Goal: Check status: Check status

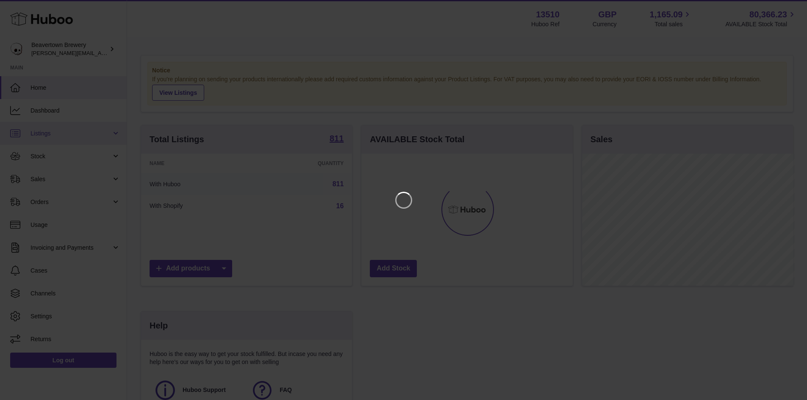
scroll to position [132, 213]
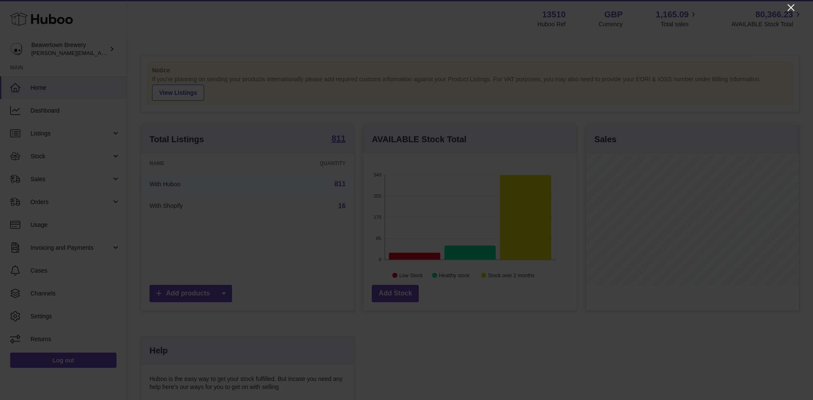
click at [792, 6] on icon "Close" at bounding box center [791, 8] width 10 height 10
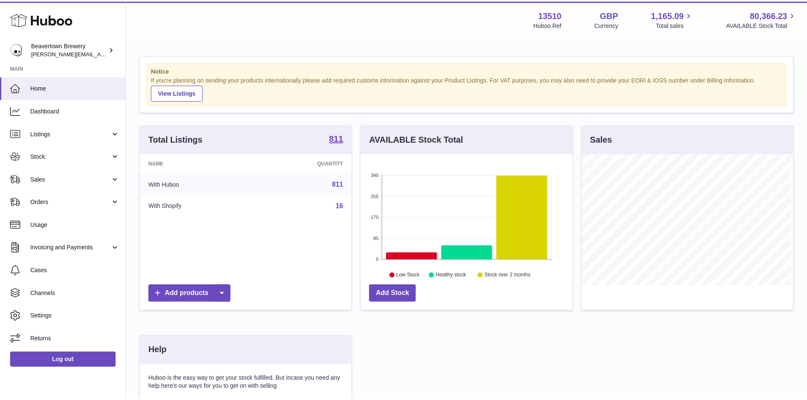
scroll to position [423422, 423343]
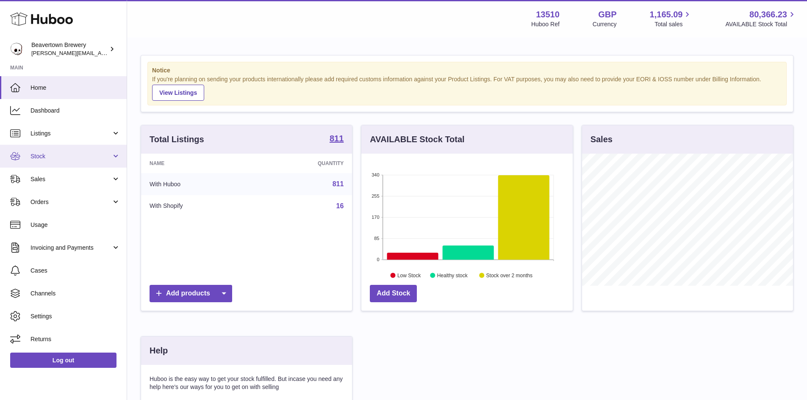
click at [43, 156] on span "Stock" at bounding box center [70, 156] width 81 height 8
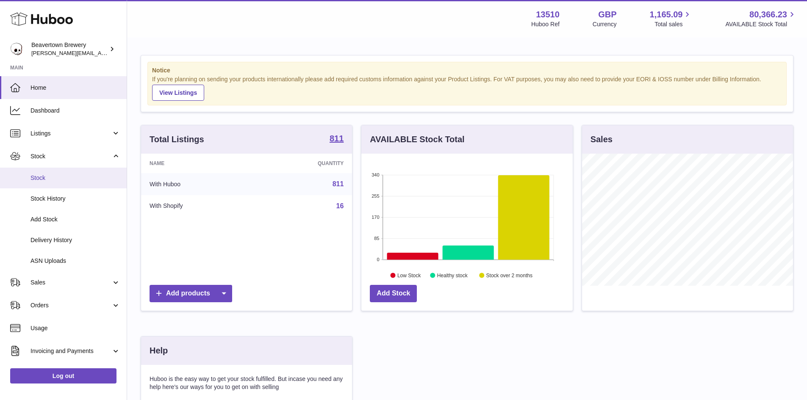
click at [47, 180] on span "Stock" at bounding box center [75, 178] width 90 height 8
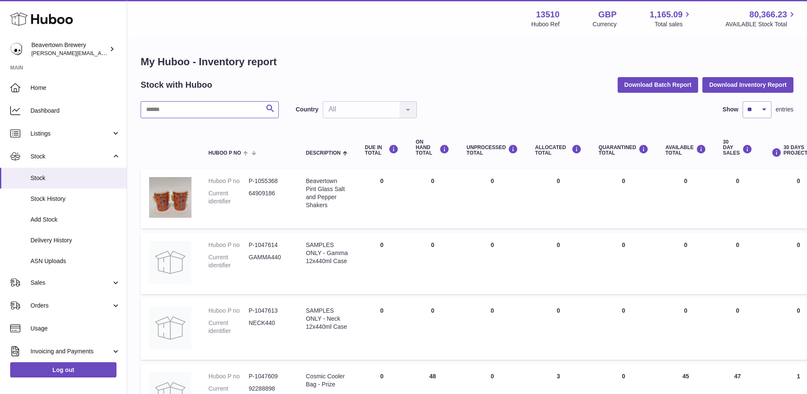
click at [207, 112] on input "text" at bounding box center [210, 109] width 138 height 17
click at [65, 240] on span "Delivery History" at bounding box center [75, 240] width 90 height 8
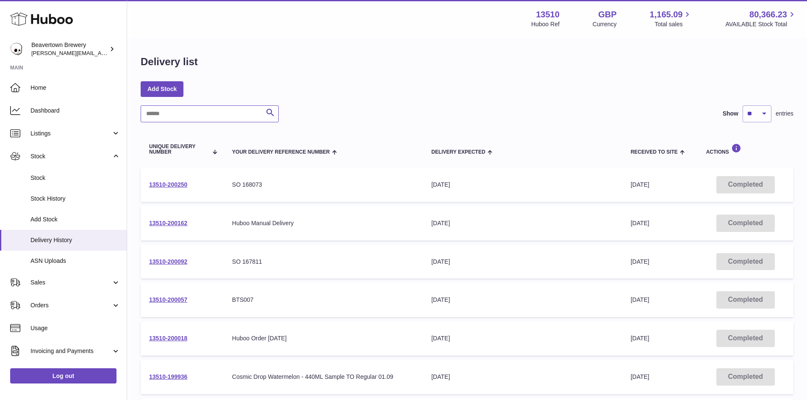
click at [162, 111] on input "text" at bounding box center [210, 113] width 138 height 17
type input "*"
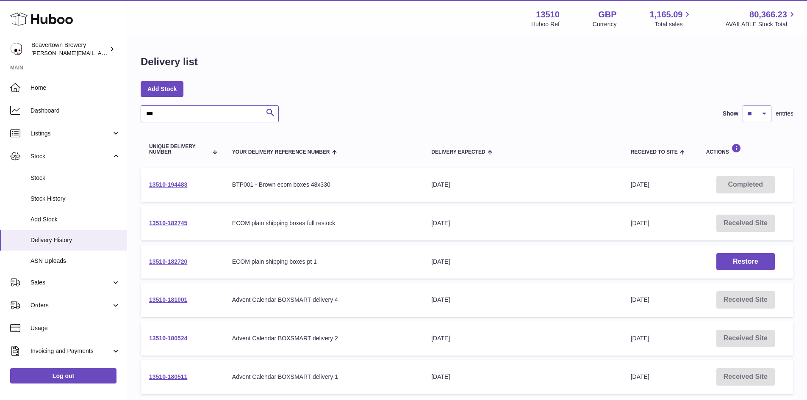
click at [127, 111] on div "Delivery list Add Stock *** Search Show ** ** ** *** entries Unique Delivery Nu…" at bounding box center [467, 303] width 680 height 531
type input "***"
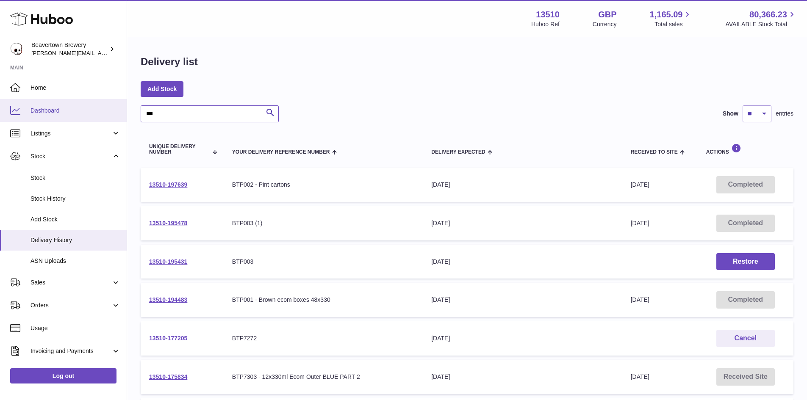
drag, startPoint x: 145, startPoint y: 110, endPoint x: 113, endPoint y: 105, distance: 32.9
click at [113, 105] on div "Huboo Beavertown Brewery millie@beavertownbrewery.co.uk Main Home Dashboard Lis…" at bounding box center [403, 320] width 807 height 641
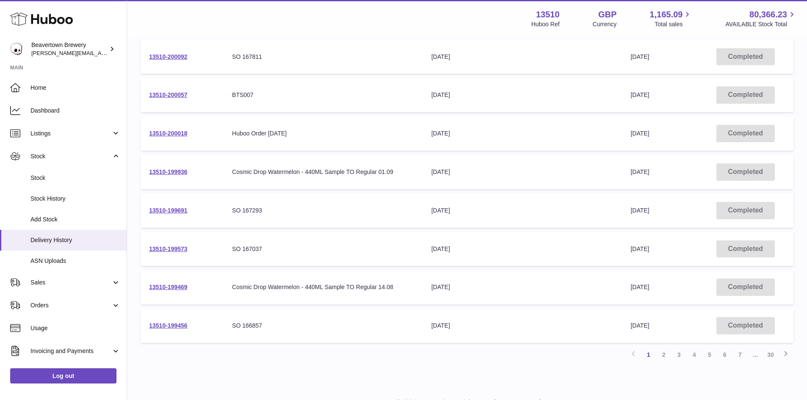
scroll to position [241, 0]
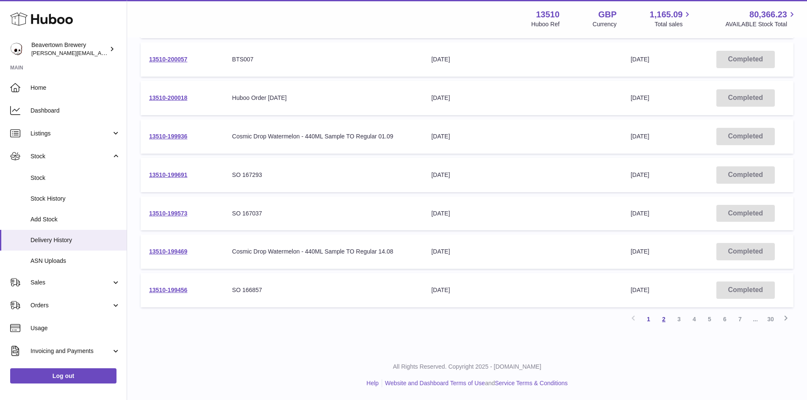
click at [665, 319] on link "2" at bounding box center [663, 319] width 15 height 15
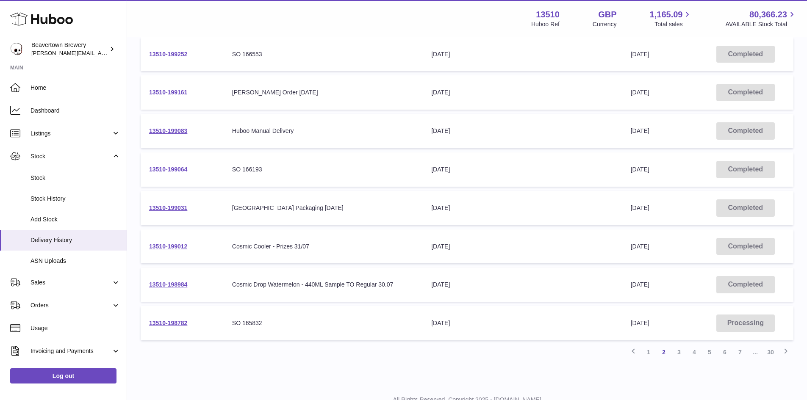
scroll to position [241, 0]
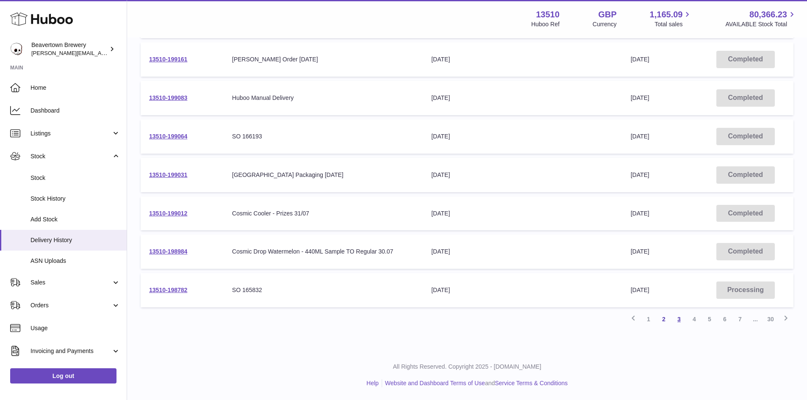
click at [682, 318] on link "3" at bounding box center [678, 319] width 15 height 15
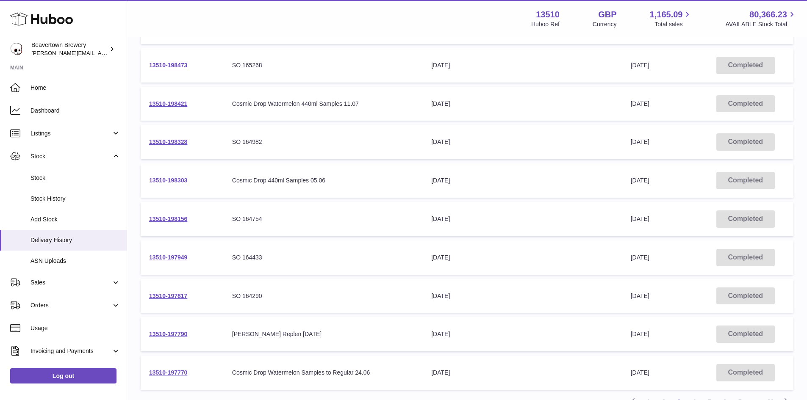
scroll to position [208, 0]
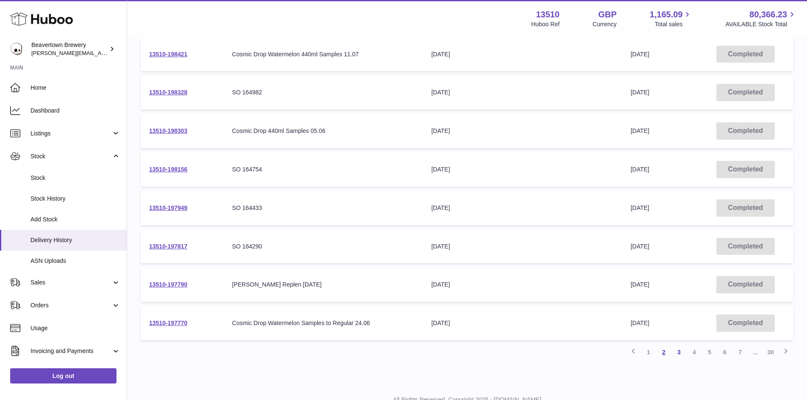
click at [664, 355] on link "2" at bounding box center [663, 352] width 15 height 15
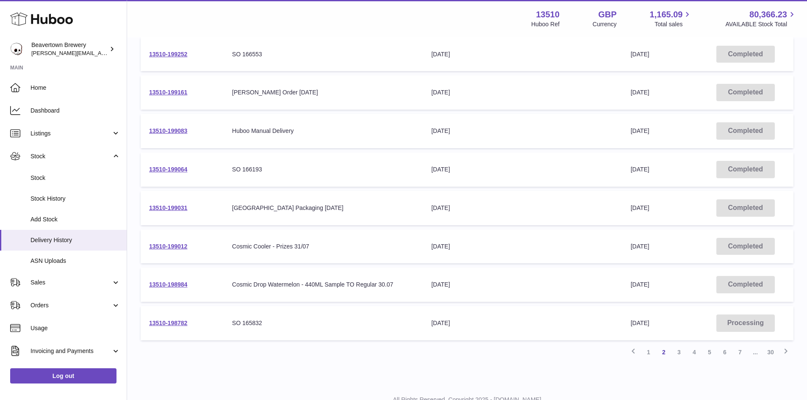
scroll to position [165, 0]
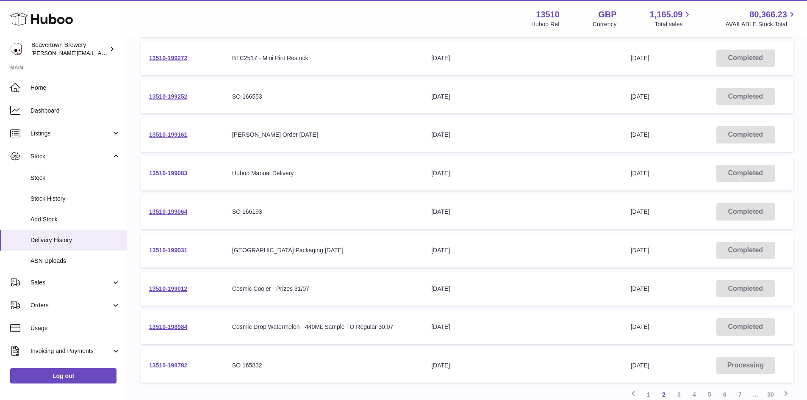
click at [173, 175] on link "13510-199083" at bounding box center [168, 173] width 38 height 7
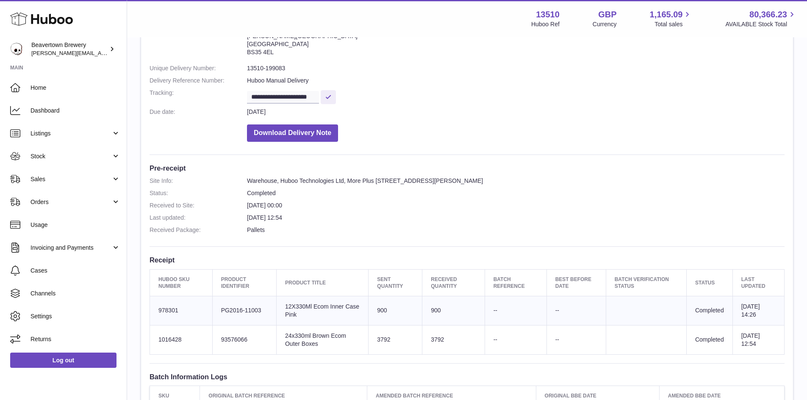
scroll to position [85, 0]
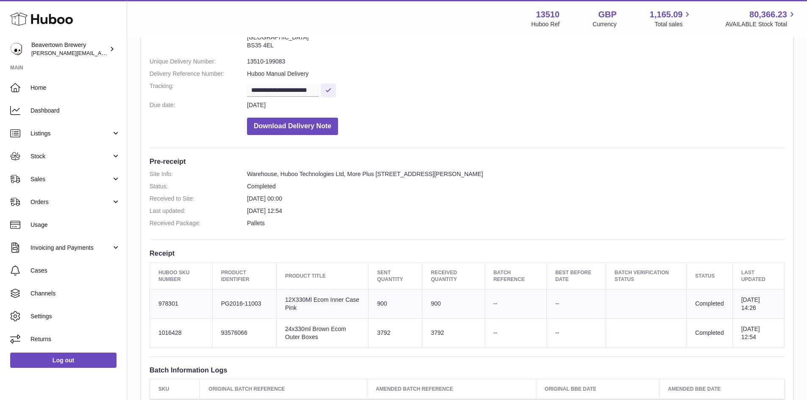
drag, startPoint x: 669, startPoint y: 276, endPoint x: 664, endPoint y: 277, distance: 4.7
click at [669, 276] on th "Batch Verification Status" at bounding box center [646, 276] width 80 height 27
